Goal: Navigation & Orientation: Find specific page/section

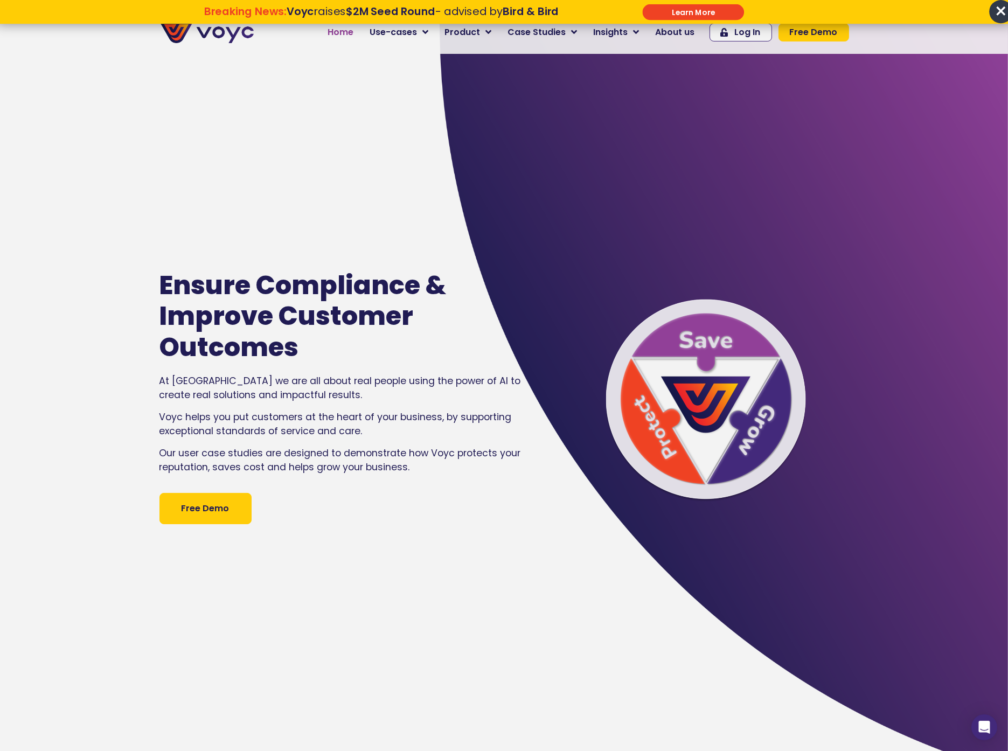
click at [346, 40] on link "Home" at bounding box center [341, 33] width 42 height 22
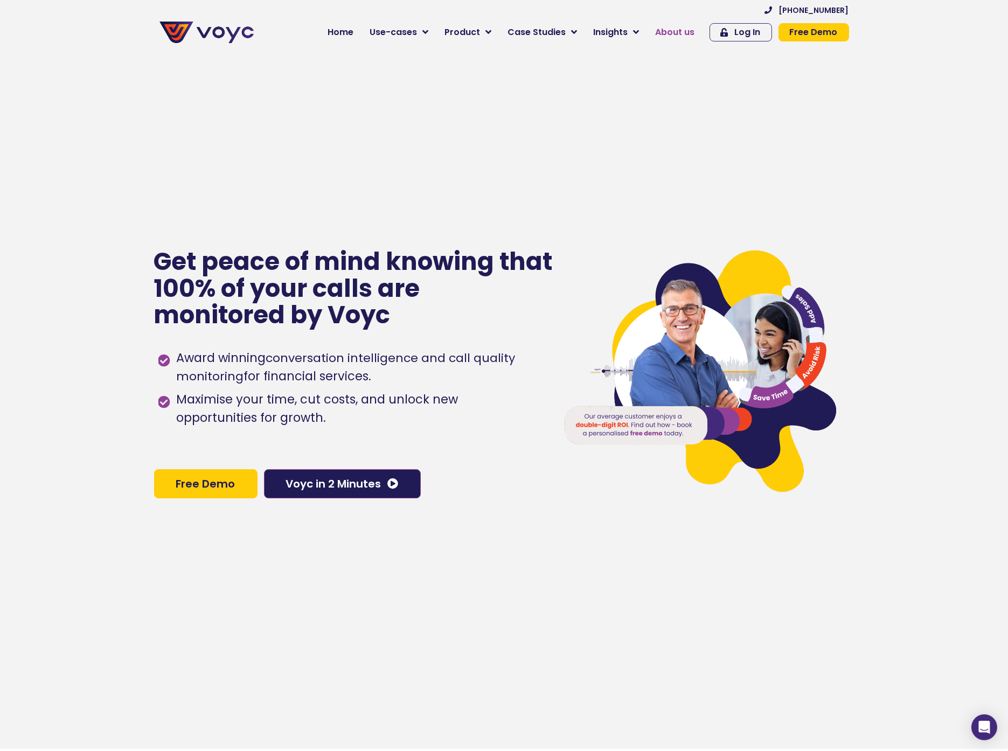
click at [683, 27] on span "About us" at bounding box center [675, 32] width 39 height 13
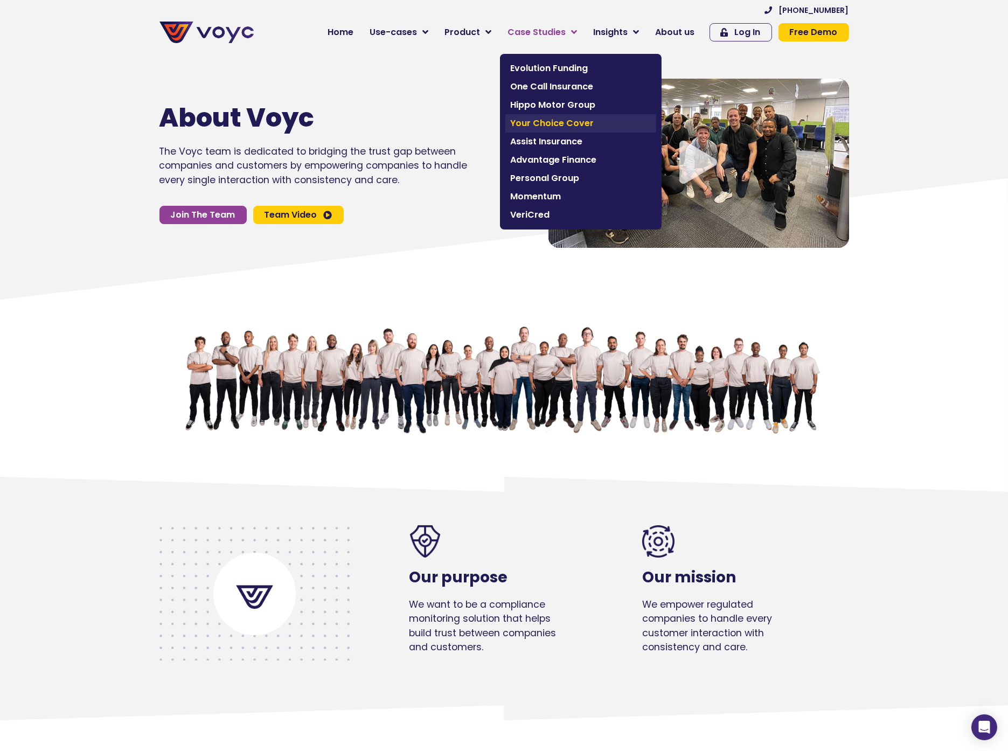
click at [518, 131] on link "Your Choice Cover" at bounding box center [580, 123] width 151 height 18
click at [525, 126] on span "Your Choice Cover" at bounding box center [581, 123] width 140 height 13
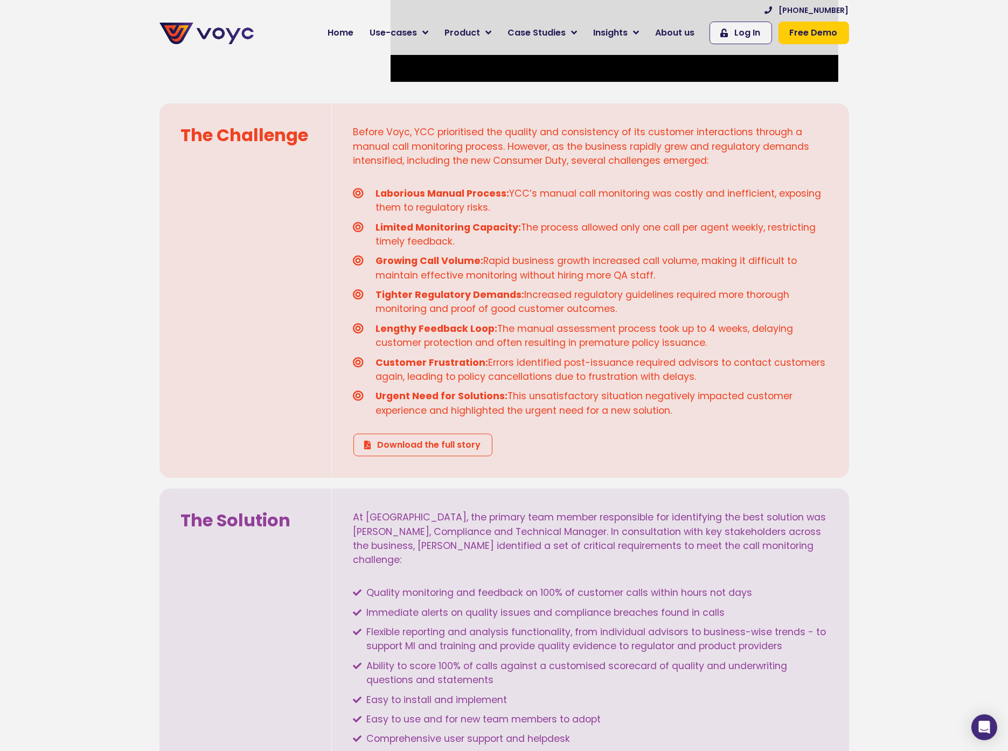
scroll to position [691, 0]
click at [987, 739] on div "Open Intercom Messenger" at bounding box center [984, 727] width 29 height 29
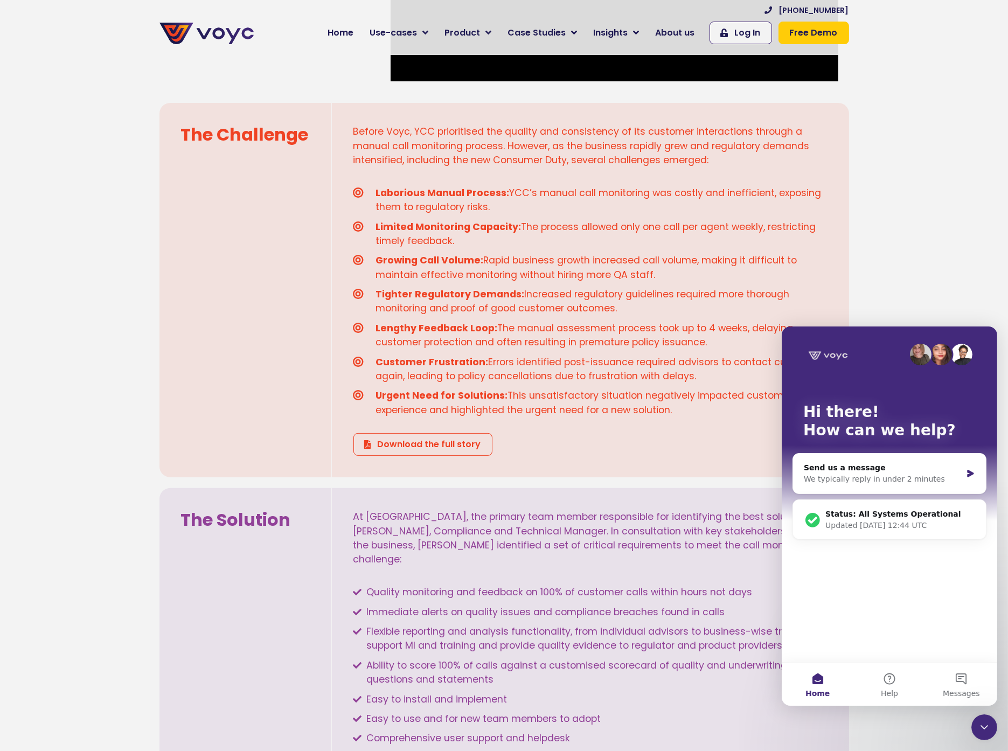
scroll to position [0, 0]
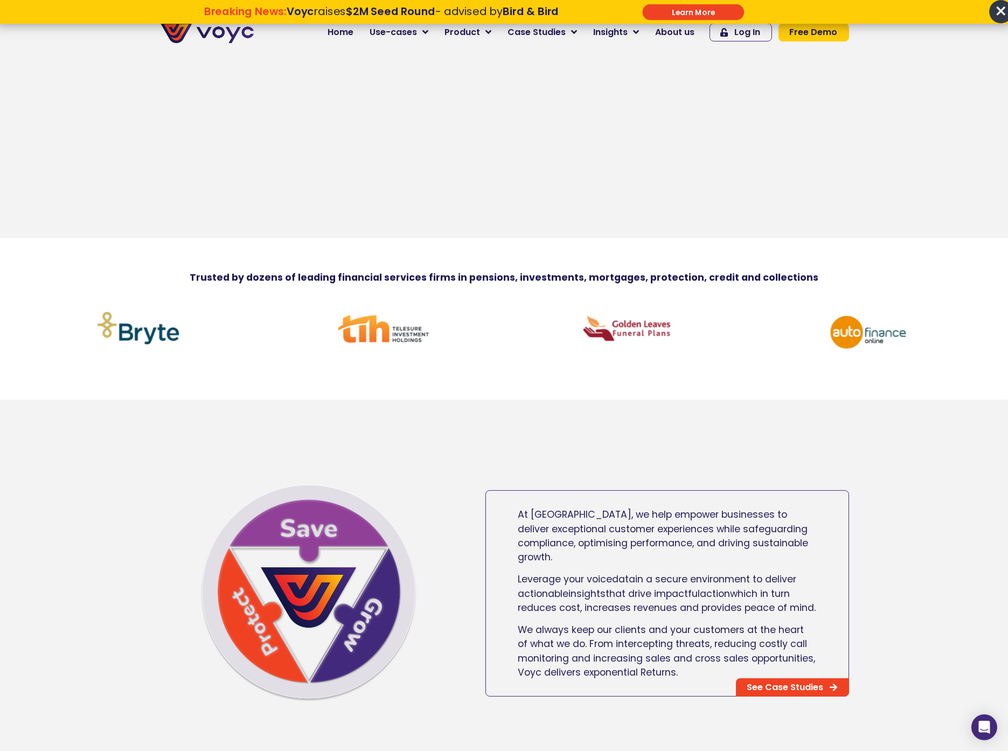
scroll to position [473, 0]
